Goal: Task Accomplishment & Management: Use online tool/utility

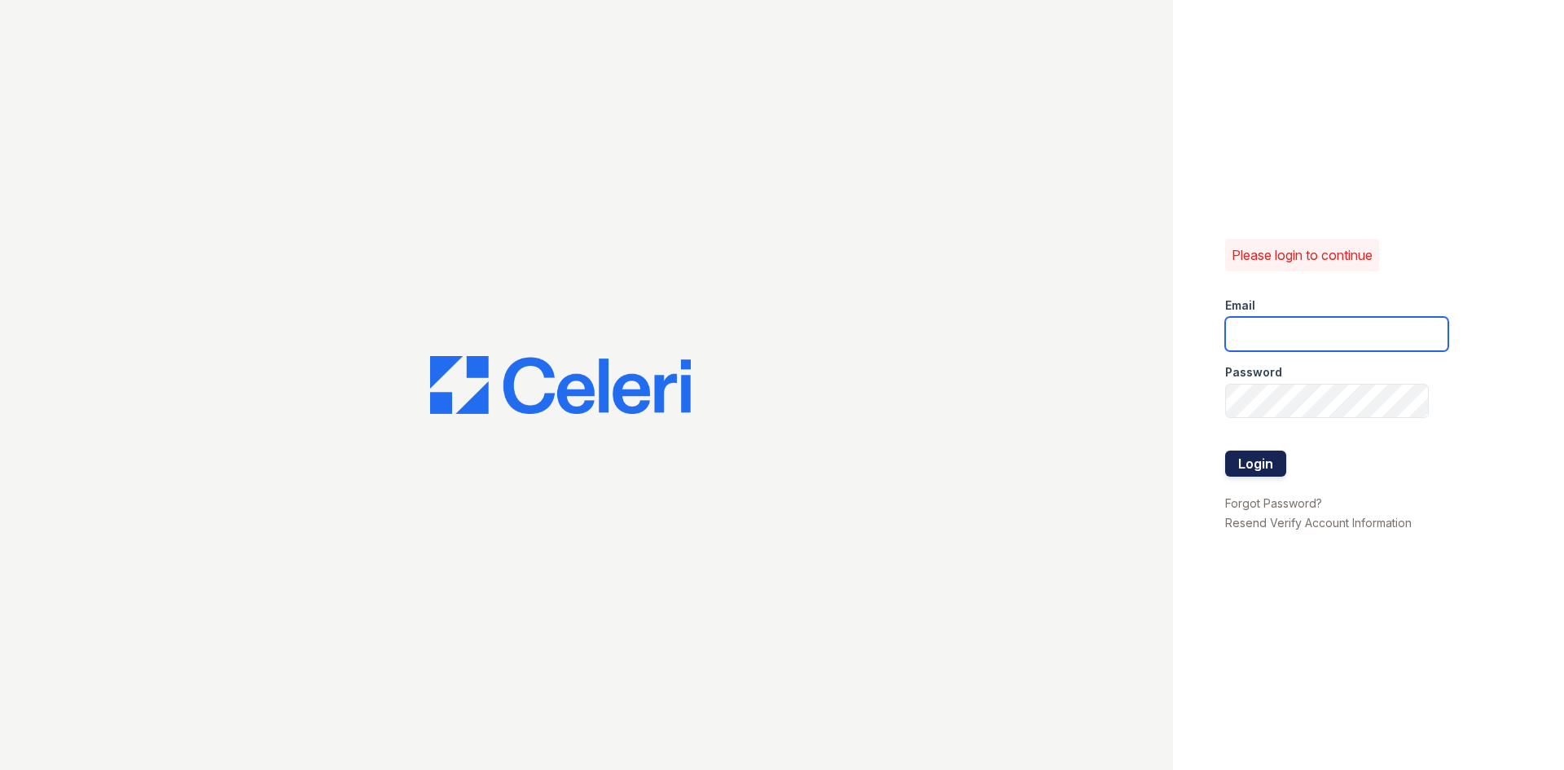
type input "wadams@trinity-pm.com"
click at [1275, 451] on button "Login" at bounding box center [1255, 464] width 61 height 26
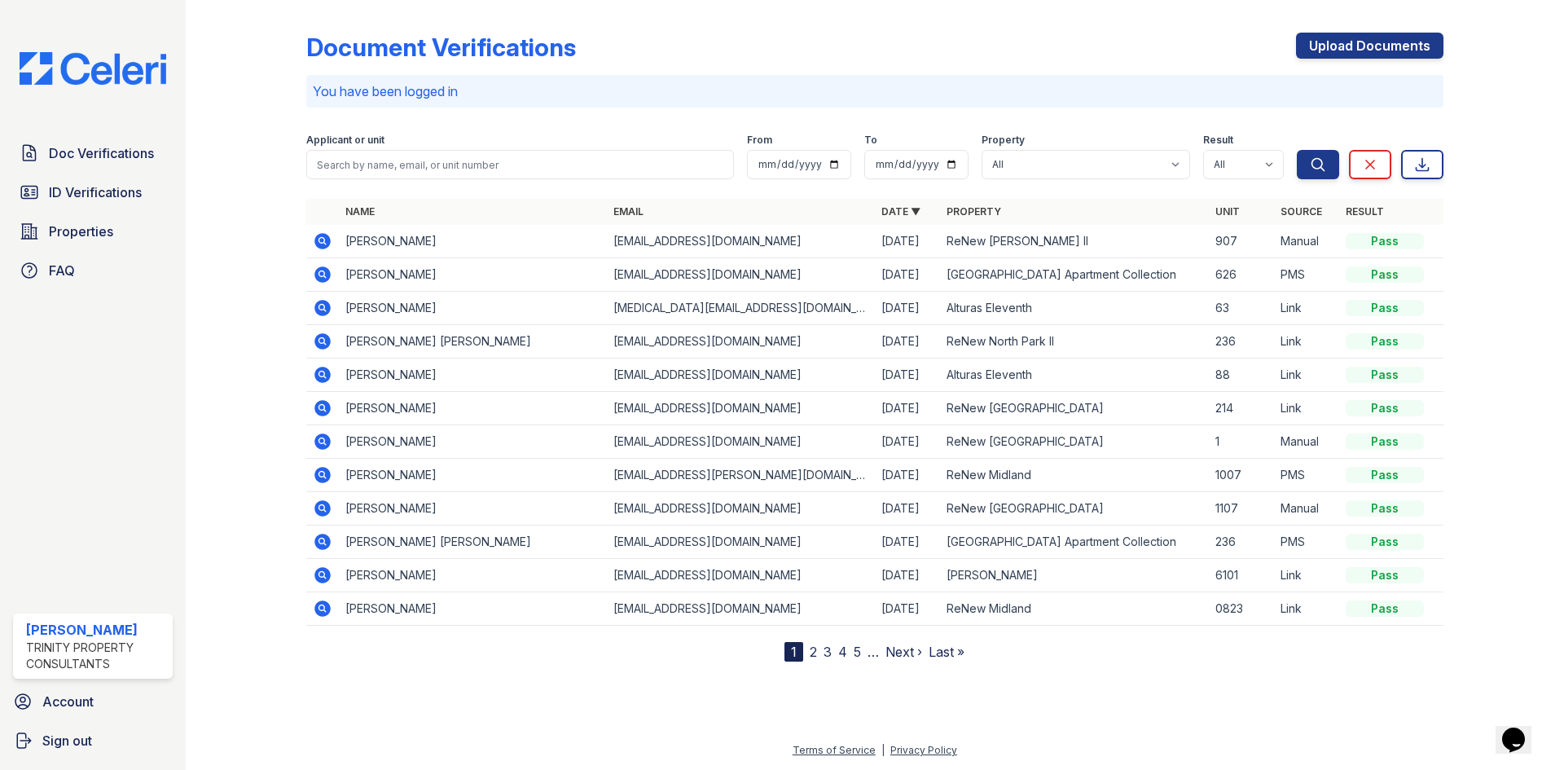
click at [812, 655] on link "2" at bounding box center [813, 652] width 7 height 16
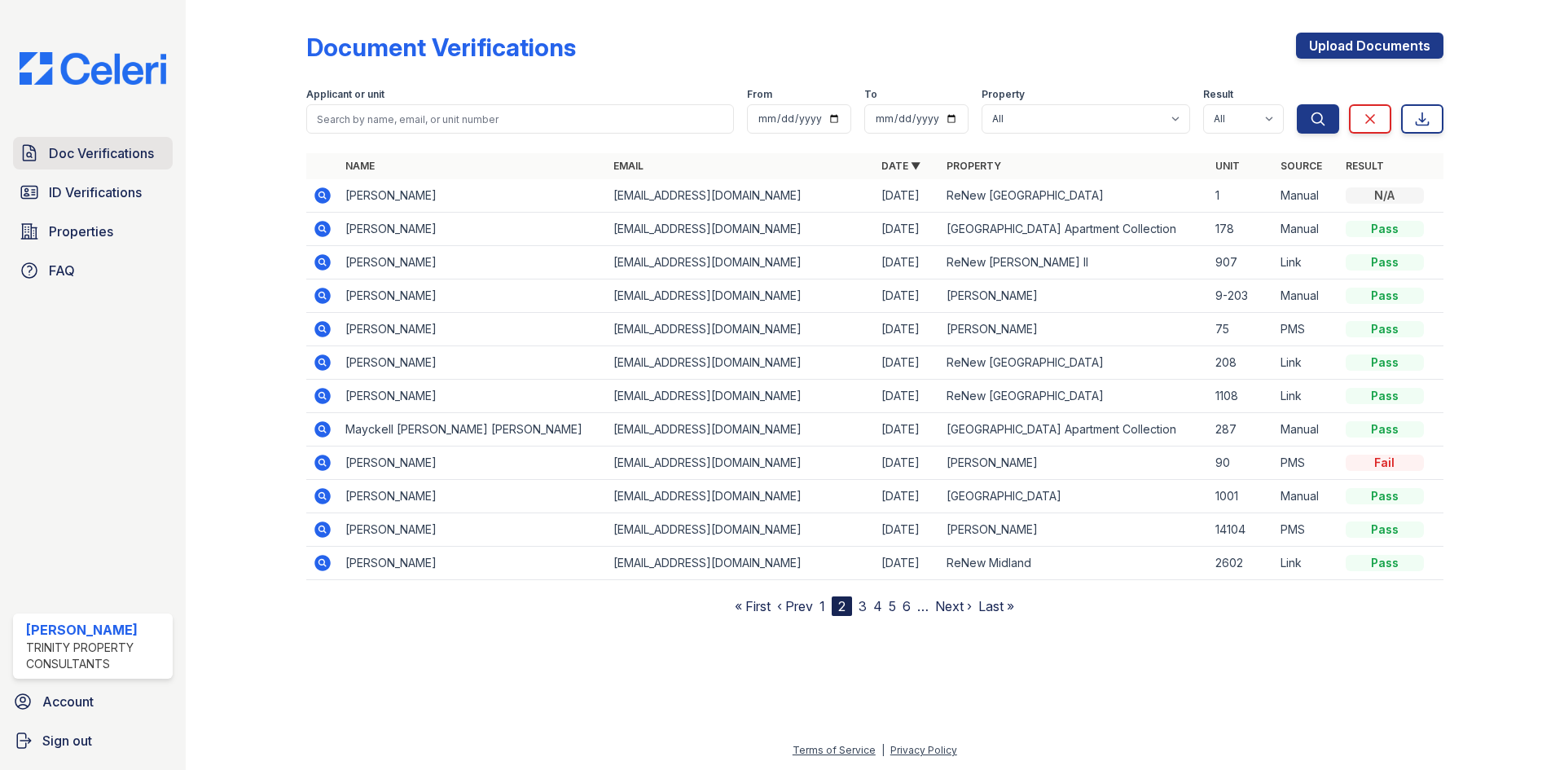
click at [133, 143] on link "Doc Verifications" at bounding box center [93, 153] width 160 height 33
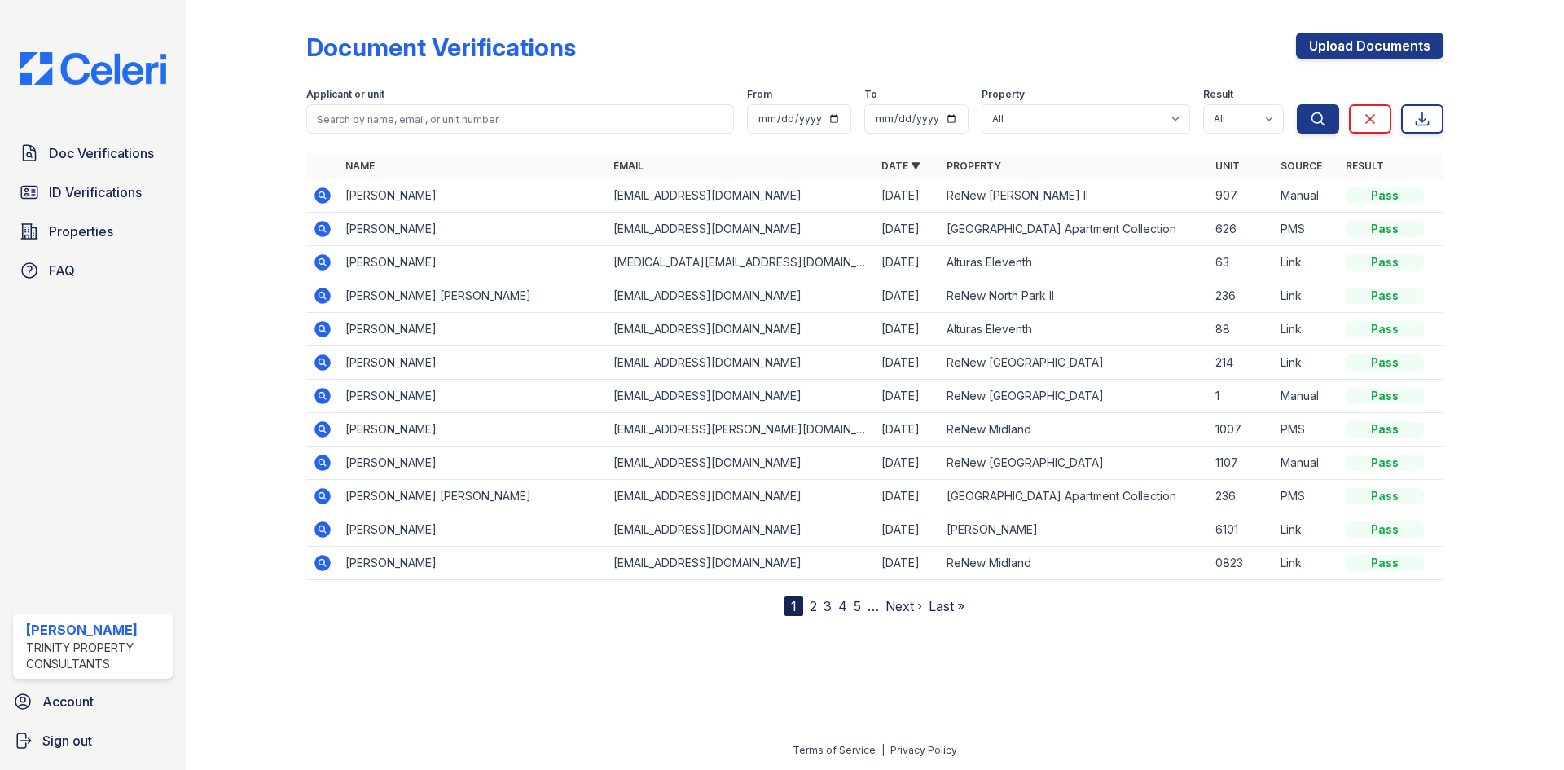
click at [815, 606] on link "2" at bounding box center [813, 606] width 7 height 16
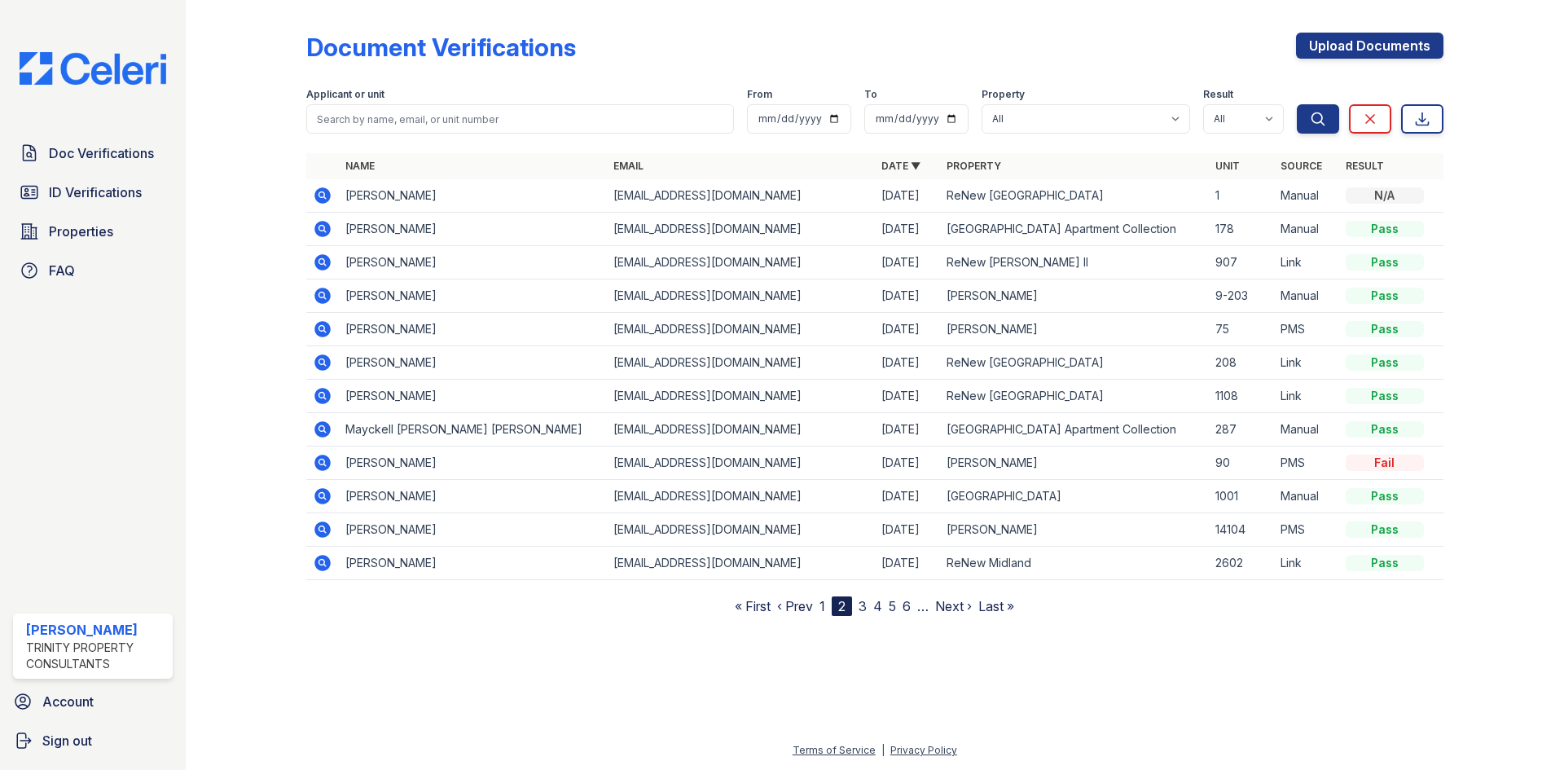
click at [327, 401] on icon at bounding box center [323, 396] width 16 height 16
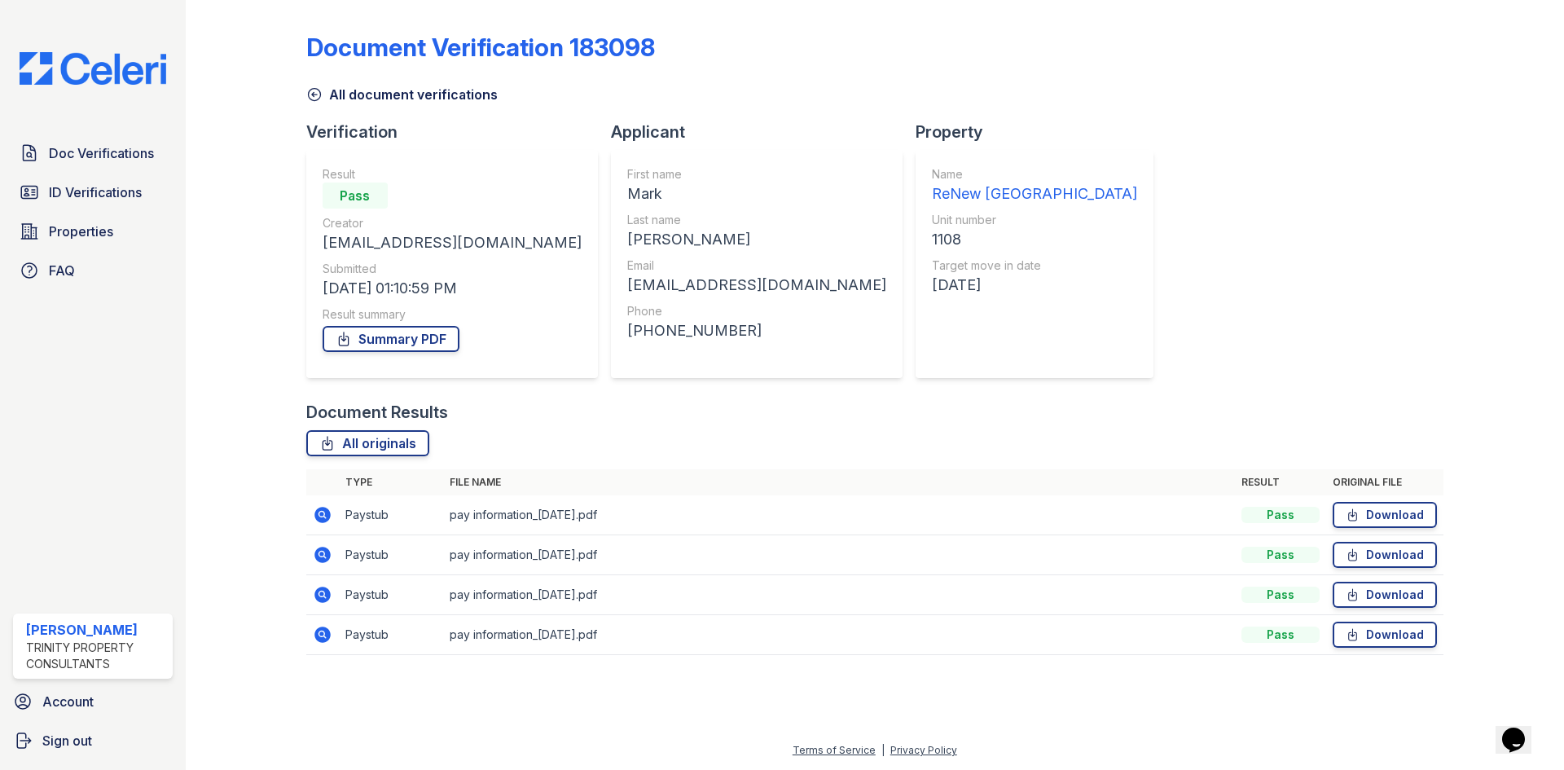
click at [324, 632] on icon at bounding box center [323, 635] width 20 height 20
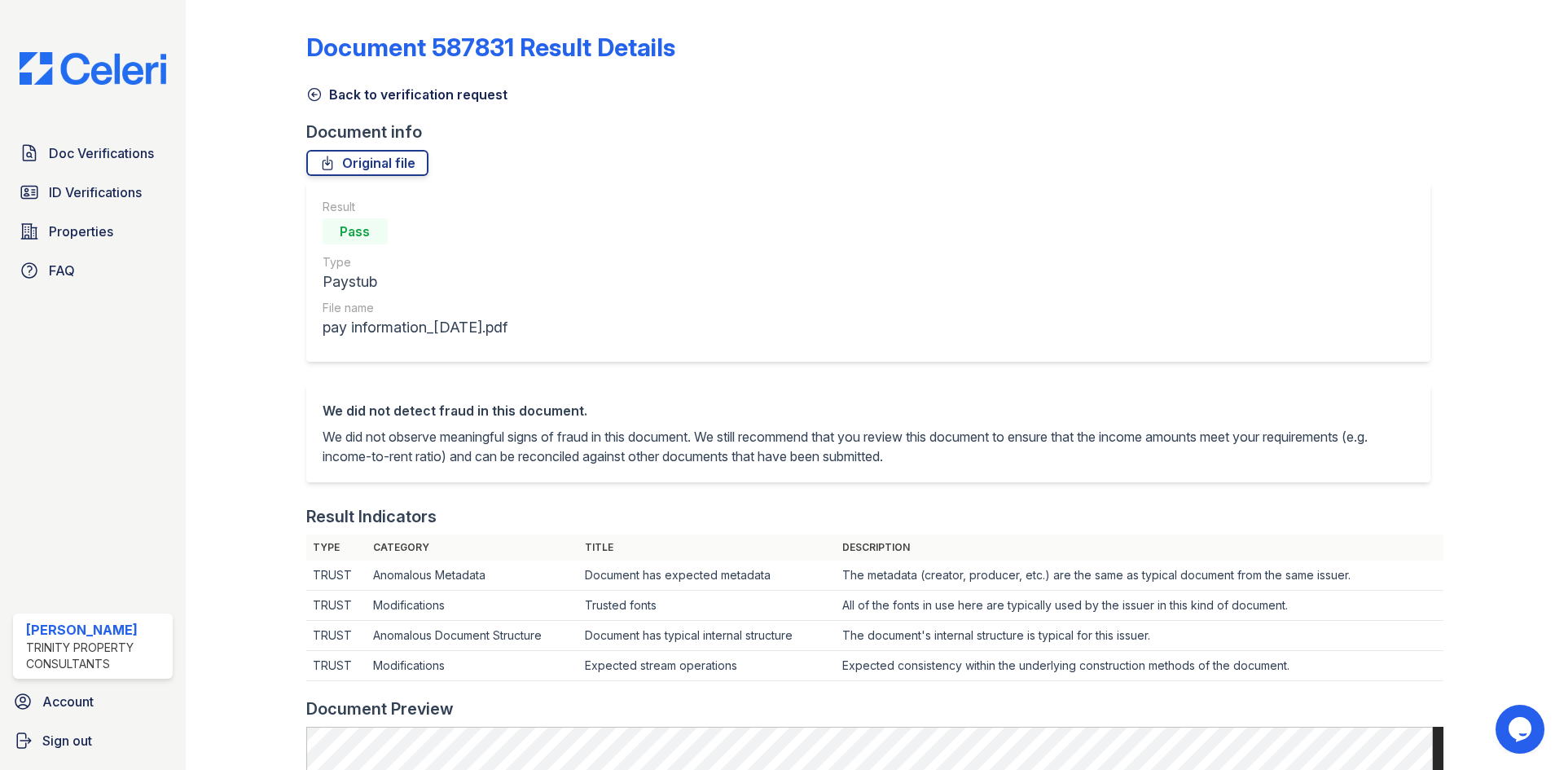
click at [315, 92] on icon at bounding box center [314, 94] width 16 height 16
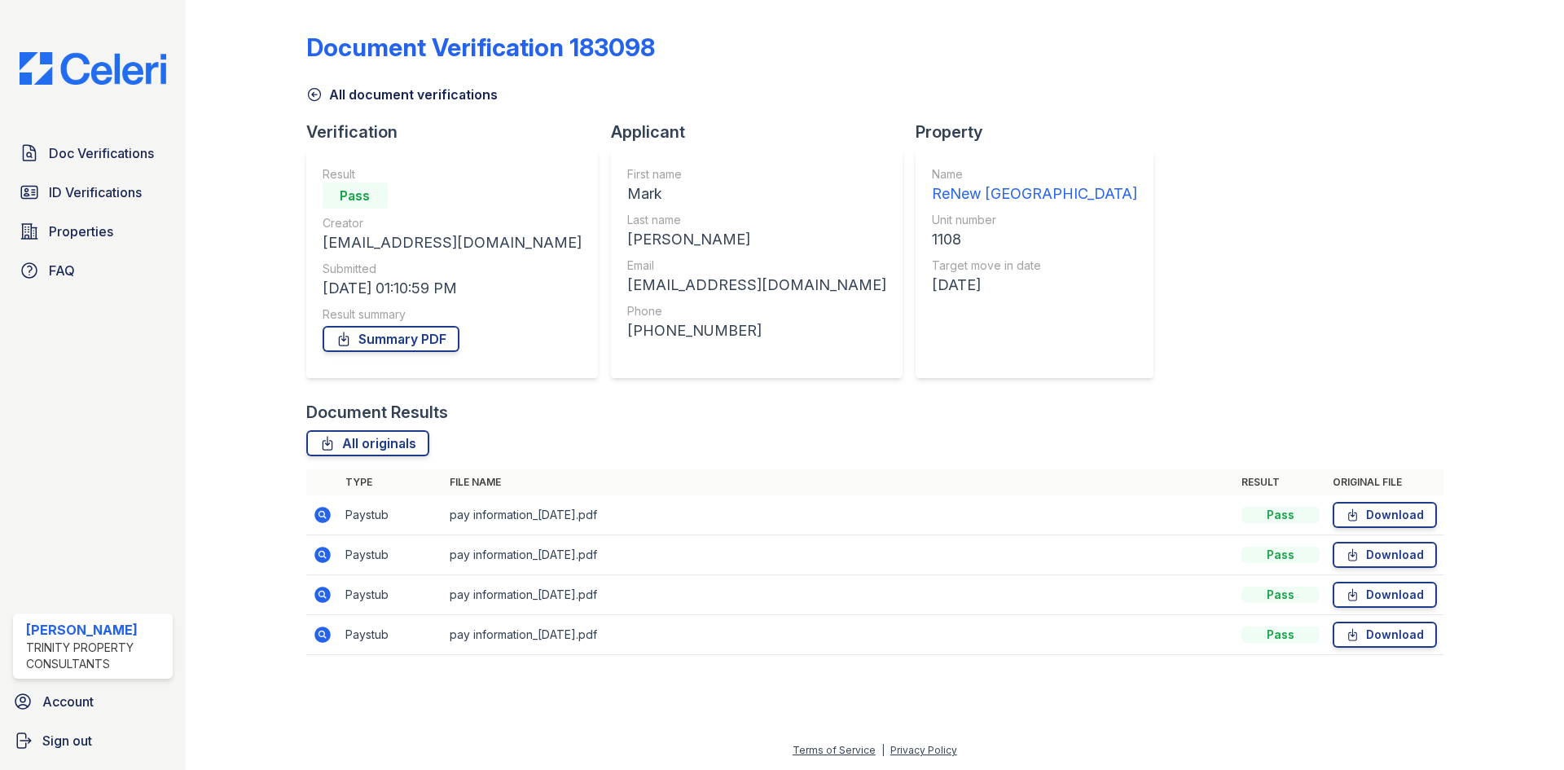
click at [326, 590] on icon at bounding box center [323, 595] width 16 height 16
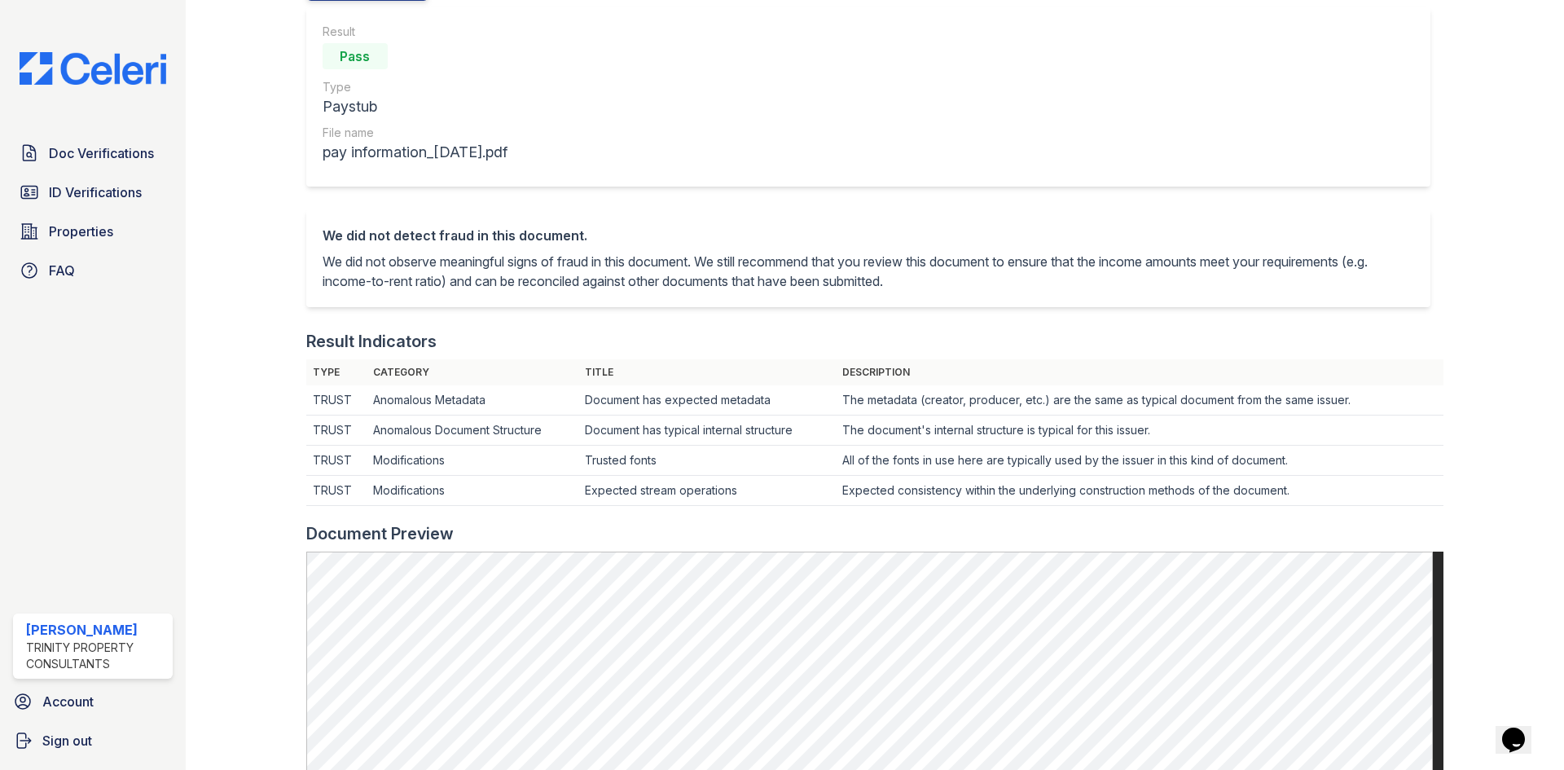
scroll to position [81, 0]
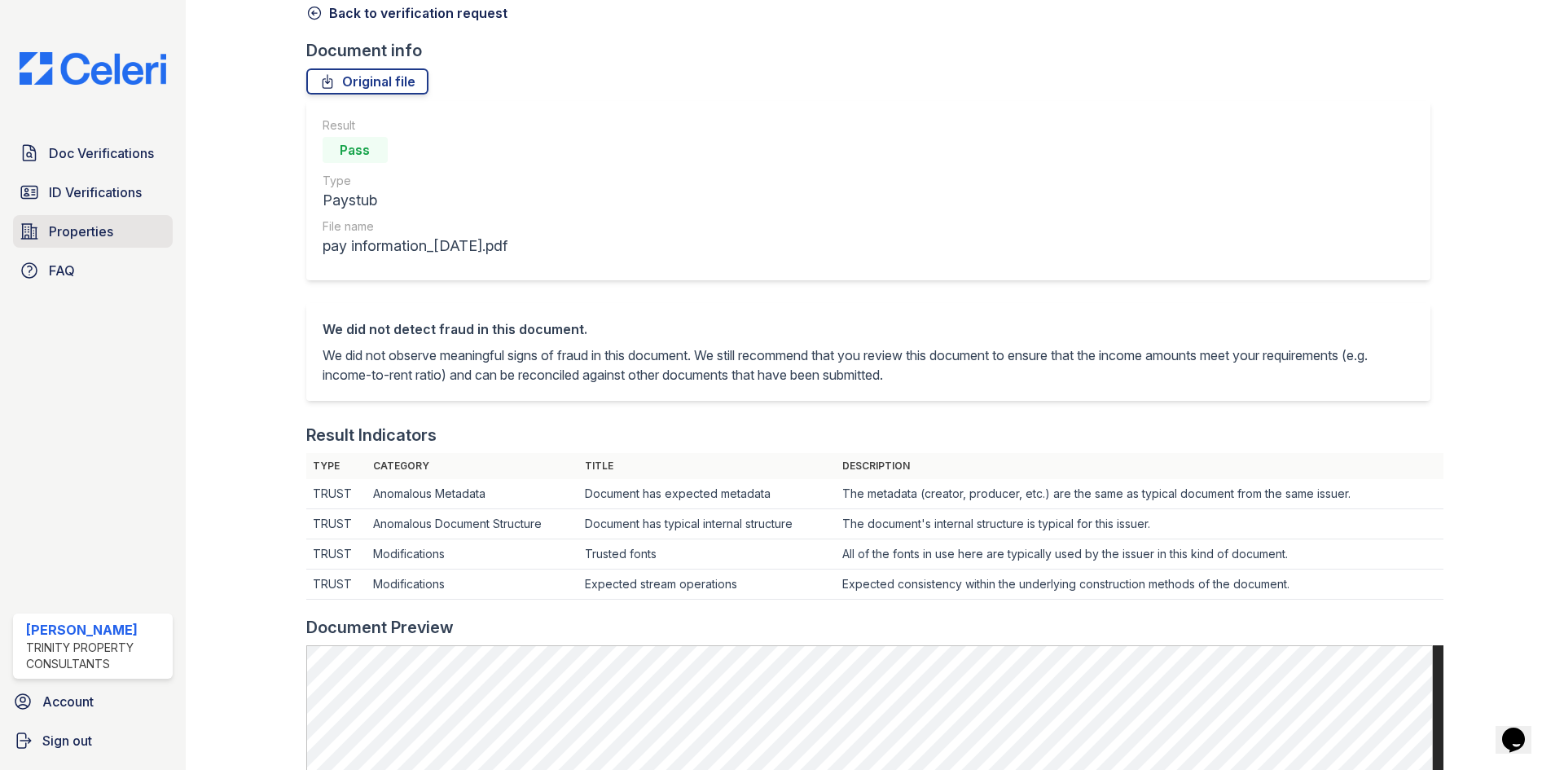
click at [73, 220] on link "Properties" at bounding box center [93, 231] width 160 height 33
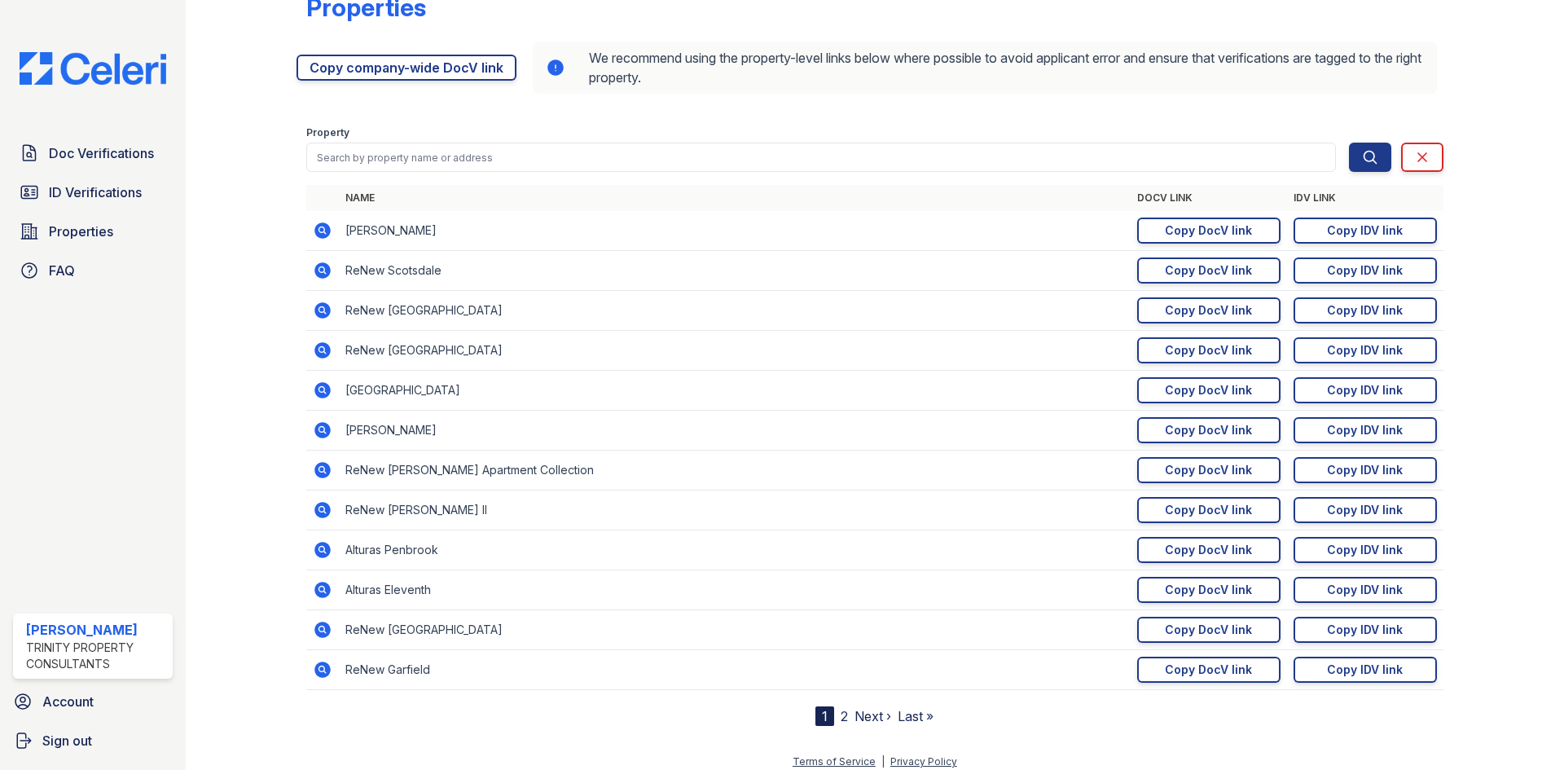
scroll to position [51, 0]
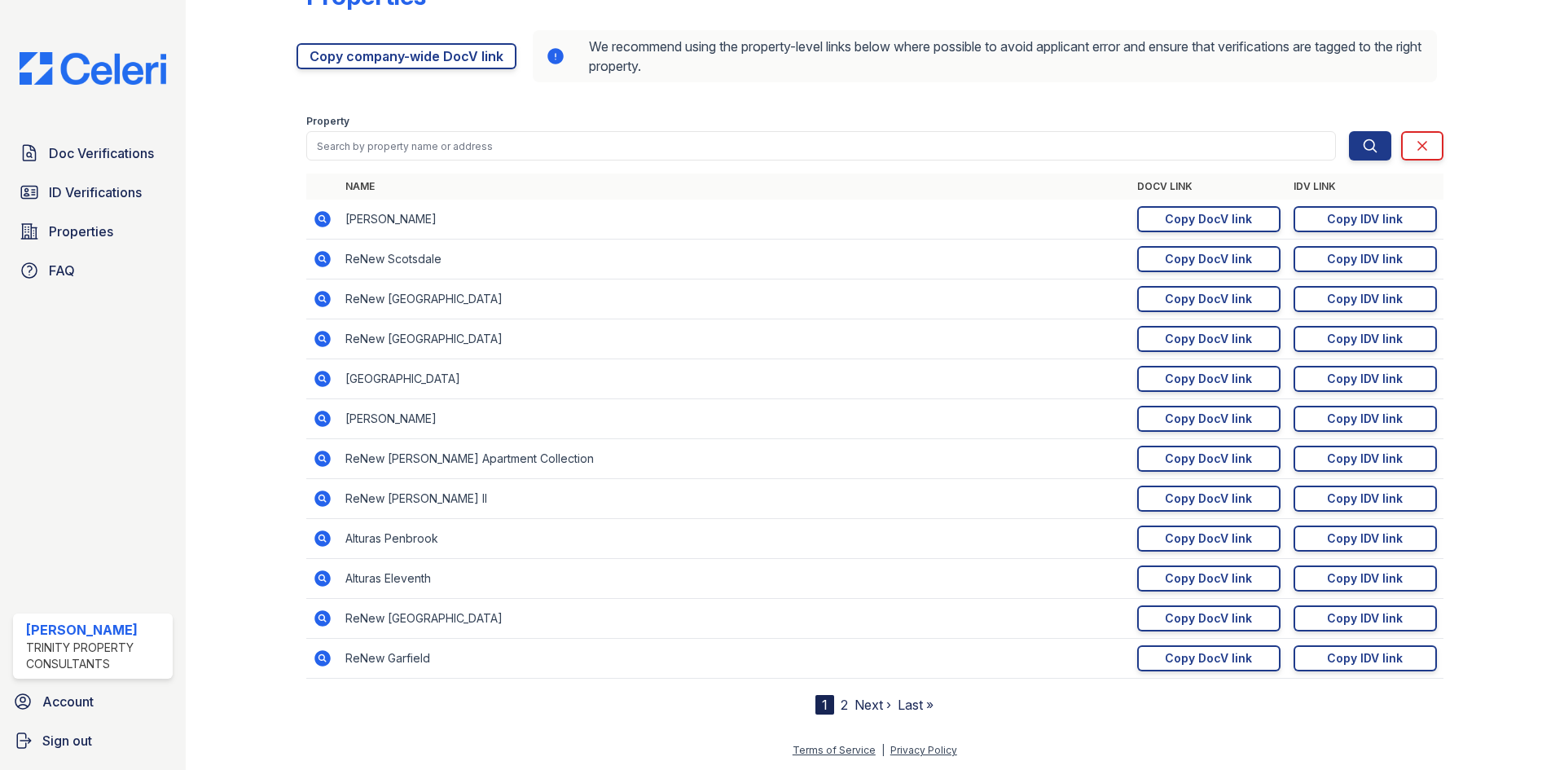
click at [841, 705] on link "2" at bounding box center [844, 705] width 7 height 16
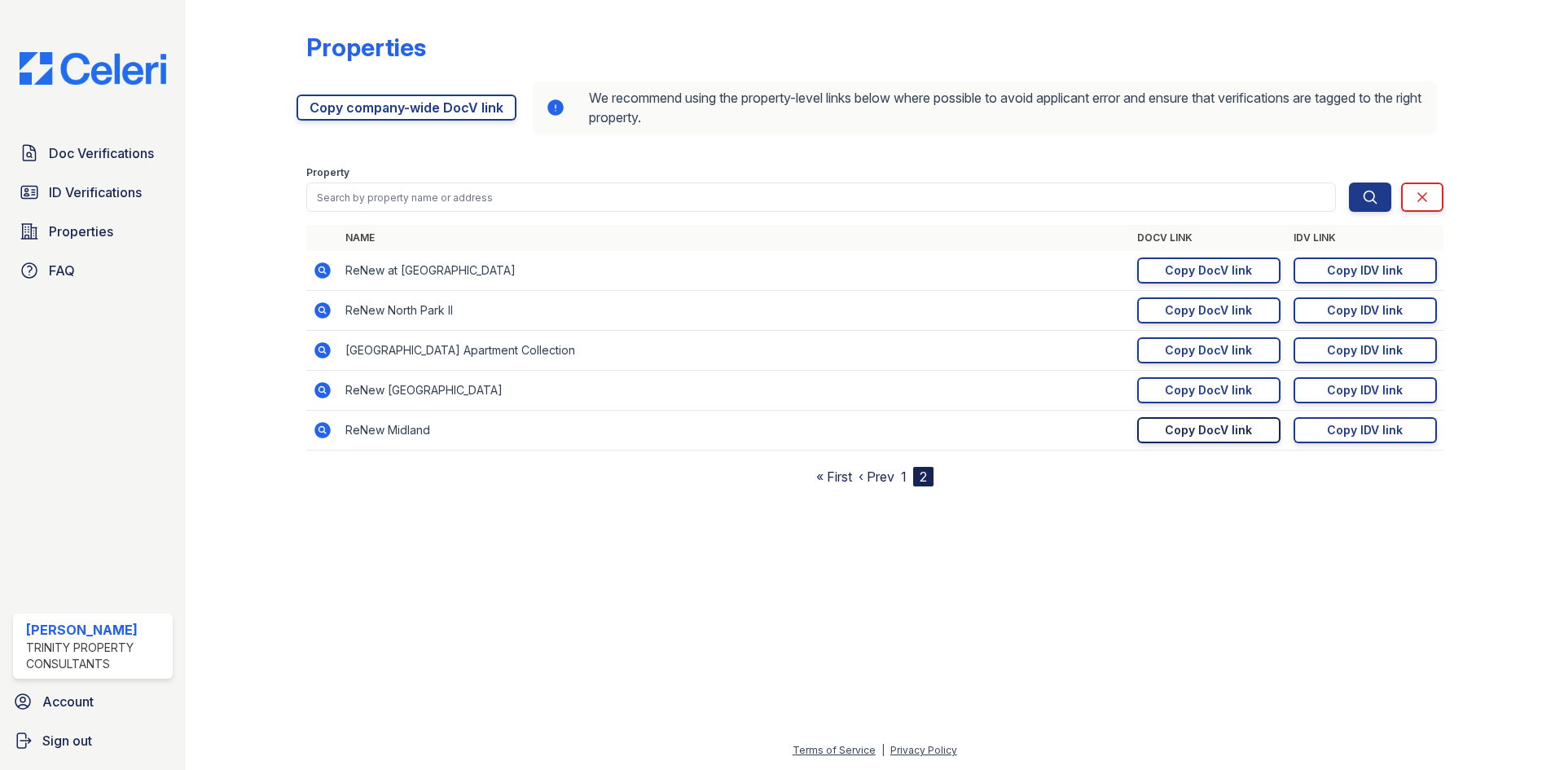
click at [1192, 427] on div "Copy DocV link" at bounding box center [1208, 430] width 87 height 16
click at [1362, 433] on div "Copy IDV link" at bounding box center [1365, 430] width 76 height 16
click at [1195, 437] on div "Copy DocV link" at bounding box center [1208, 430] width 87 height 16
